Goal: Information Seeking & Learning: Learn about a topic

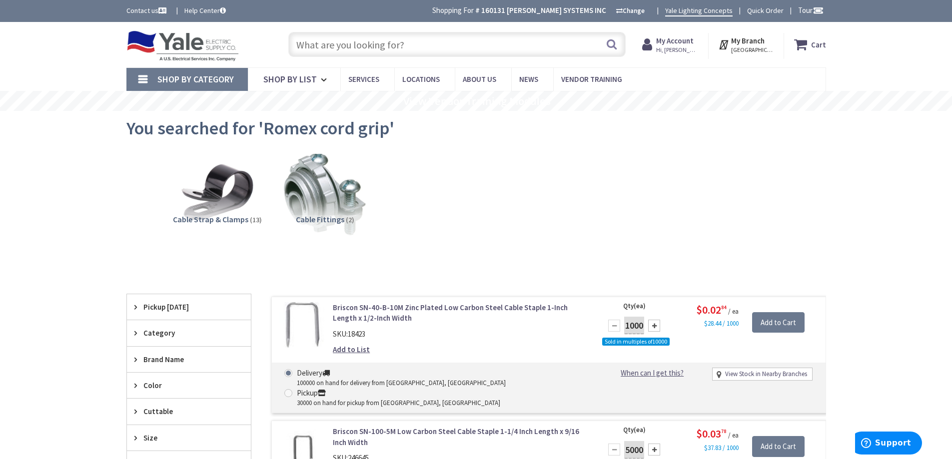
click at [424, 50] on input "text" at bounding box center [456, 44] width 337 height 25
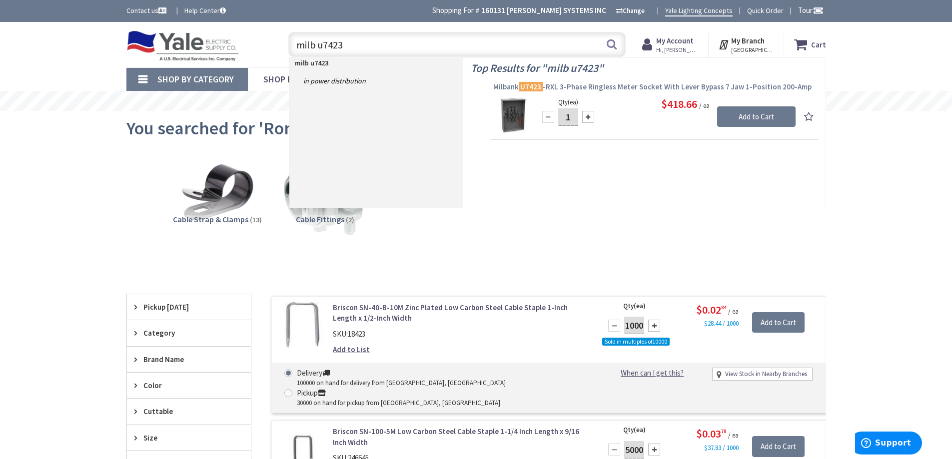
type input "milb u7423"
click at [602, 86] on span "Milbank U7423 -RXL 3-Phase Ringless Meter Socket With Lever Bypass 7 Jaw 1-Posi…" at bounding box center [654, 87] width 322 height 10
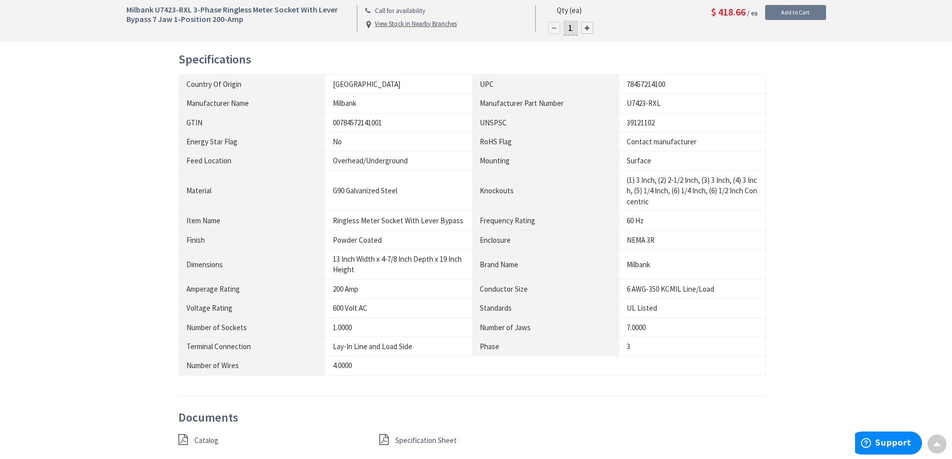
scroll to position [749, 0]
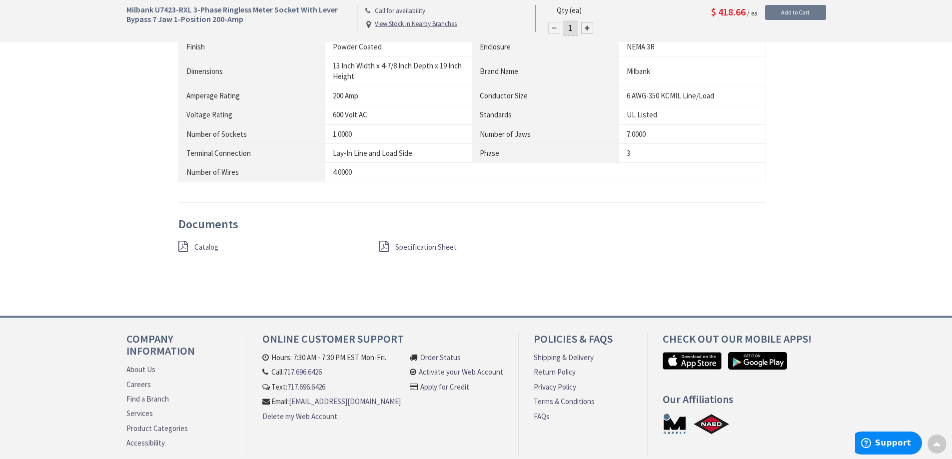
click at [416, 245] on span "Specification Sheet" at bounding box center [425, 246] width 61 height 9
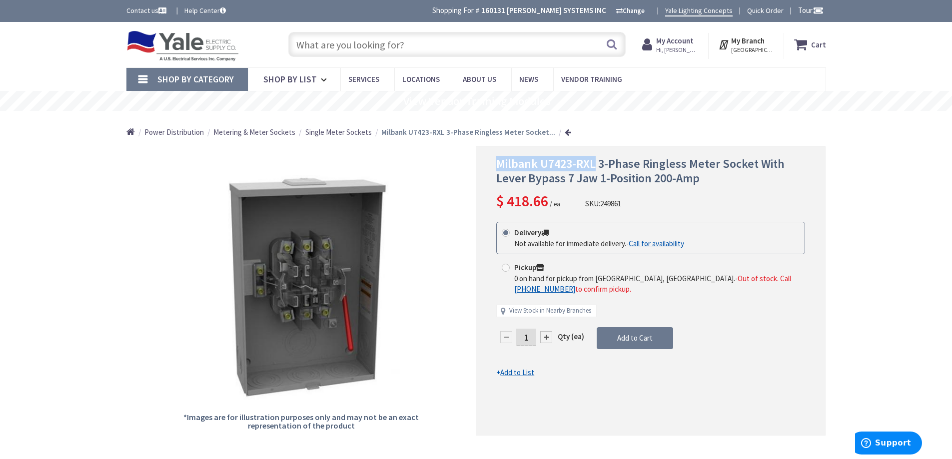
drag, startPoint x: 496, startPoint y: 163, endPoint x: 596, endPoint y: 165, distance: 99.9
click at [596, 165] on div "Milbank U7423-RXL 3-Phase Ringless Meter Socket With Lever Bypass 7 Jaw 1-Posit…" at bounding box center [651, 290] width 350 height 289
copy span "Milbank U7423-RXL"
